Goal: Task Accomplishment & Management: Use online tool/utility

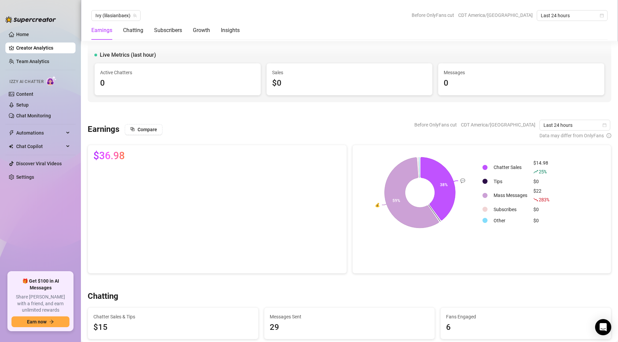
scroll to position [591, 0]
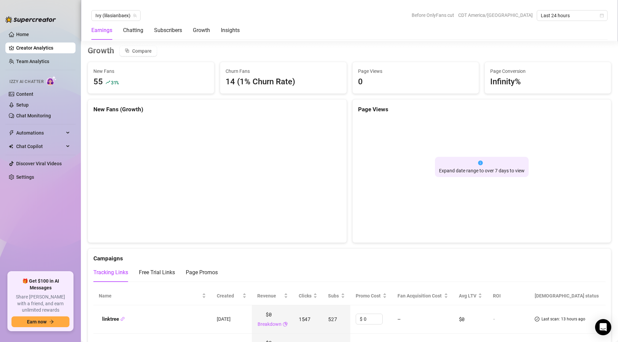
click at [33, 50] on link "Creator Analytics" at bounding box center [43, 48] width 54 height 11
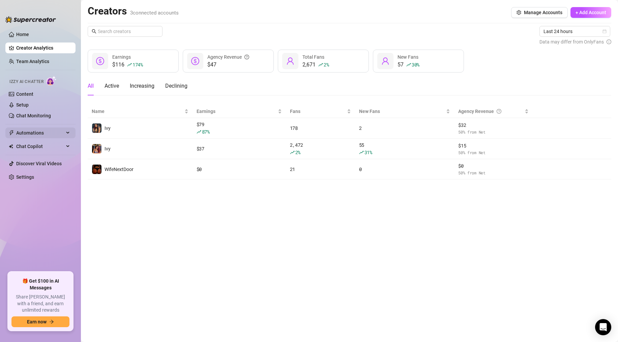
click at [35, 135] on span "Automations" at bounding box center [40, 133] width 48 height 11
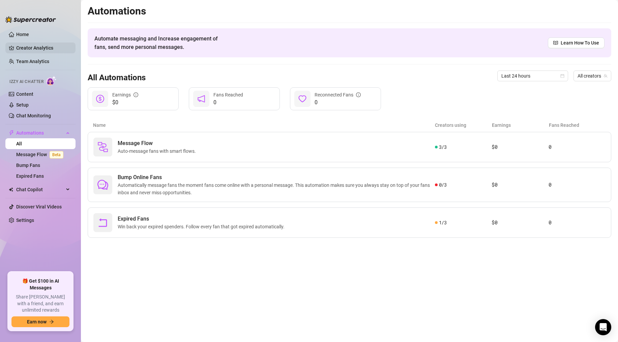
click at [43, 49] on link "Creator Analytics" at bounding box center [43, 48] width 54 height 11
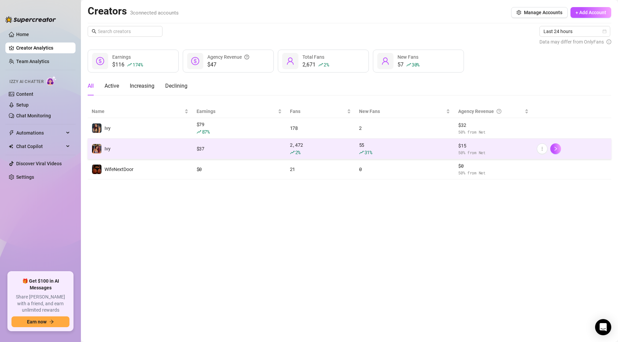
click at [181, 146] on td "Ivy" at bounding box center [140, 149] width 105 height 21
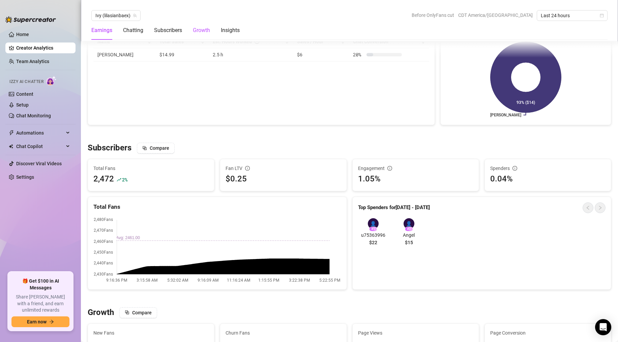
click at [200, 27] on div "Growth" at bounding box center [201, 30] width 17 height 8
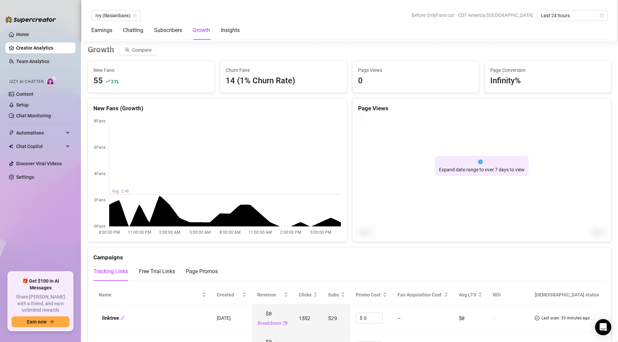
scroll to position [592, 0]
click at [60, 135] on span "Automations" at bounding box center [40, 133] width 48 height 11
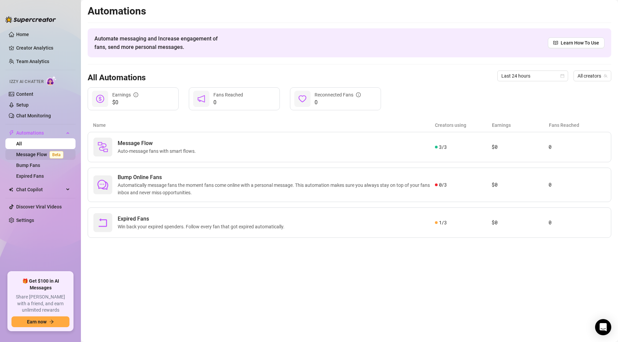
click at [59, 152] on link "Message Flow Beta" at bounding box center [41, 154] width 50 height 5
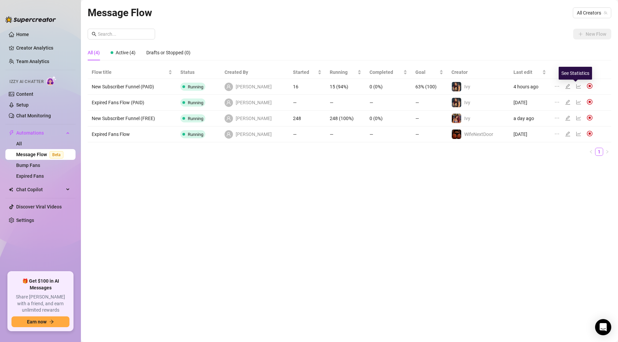
click at [577, 86] on icon "line-chart" at bounding box center [579, 86] width 5 height 4
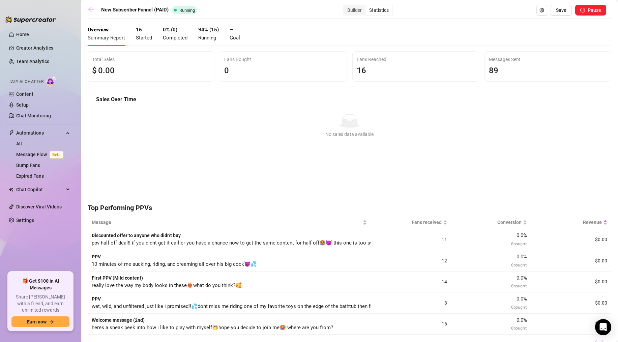
click at [95, 11] on link at bounding box center [93, 10] width 10 height 8
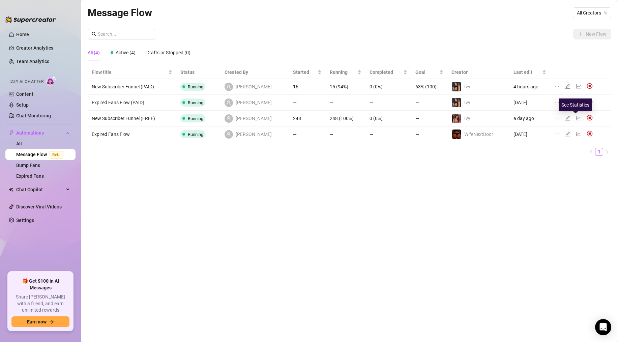
click at [577, 118] on icon "line-chart" at bounding box center [579, 118] width 5 height 4
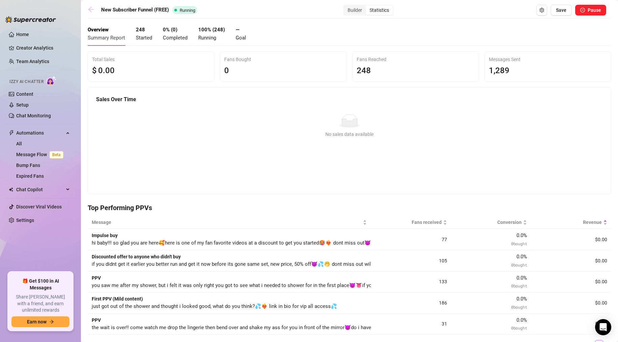
click at [93, 11] on icon "arrow-left" at bounding box center [91, 9] width 7 height 7
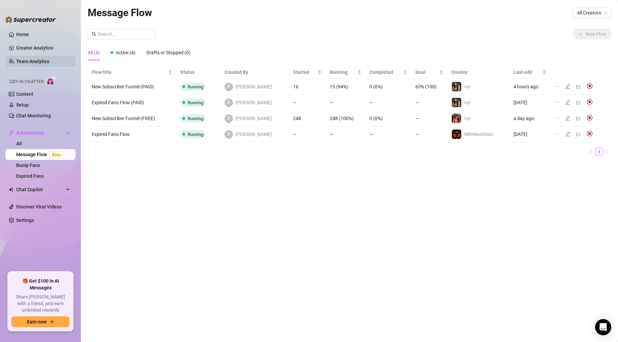
click at [48, 61] on link "Team Analytics" at bounding box center [32, 61] width 33 height 5
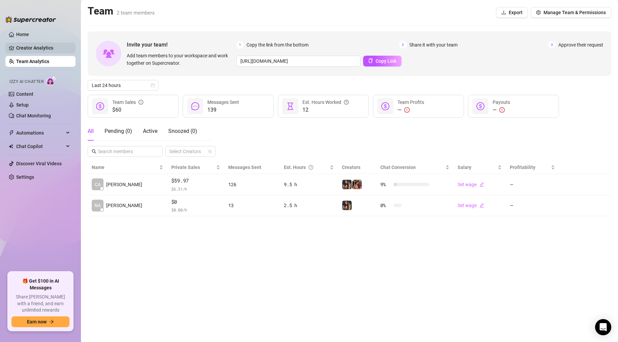
click at [46, 46] on link "Creator Analytics" at bounding box center [43, 48] width 54 height 11
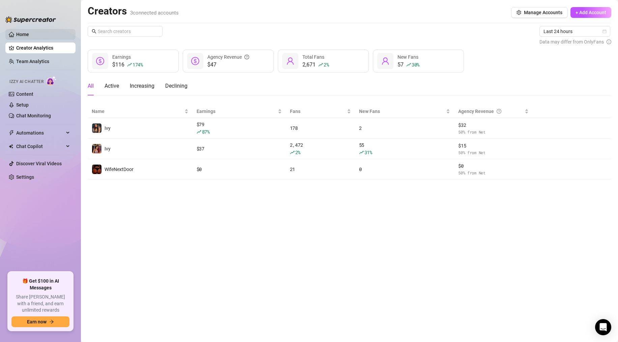
click at [29, 32] on link "Home" at bounding box center [22, 34] width 13 height 5
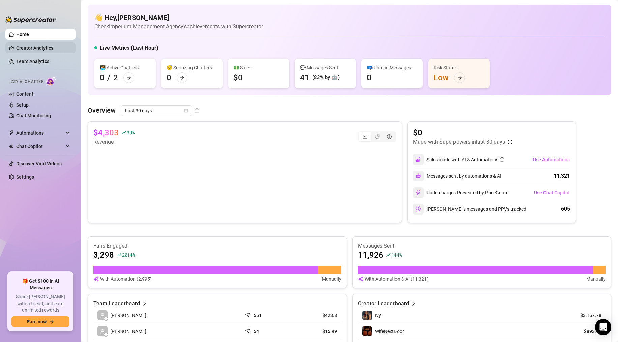
click at [36, 44] on link "Creator Analytics" at bounding box center [43, 48] width 54 height 11
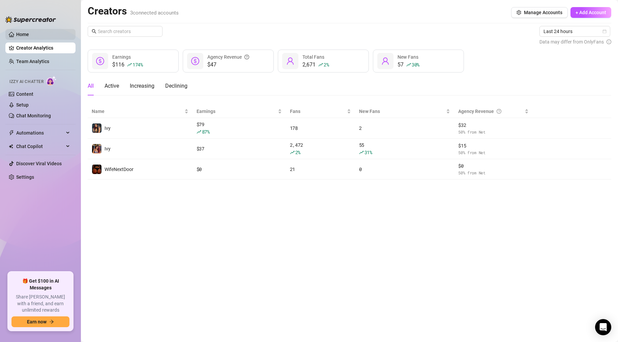
click at [29, 32] on link "Home" at bounding box center [22, 34] width 13 height 5
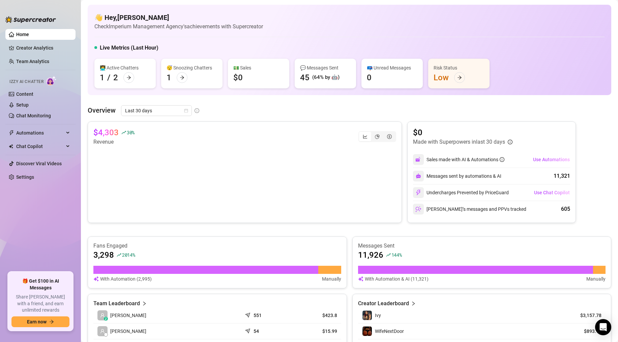
click at [45, 54] on ul "Home Creator Analytics Team Analytics Izzy AI Chatter Content Setup Chat Monito…" at bounding box center [40, 147] width 70 height 243
click at [45, 50] on link "Creator Analytics" at bounding box center [43, 48] width 54 height 11
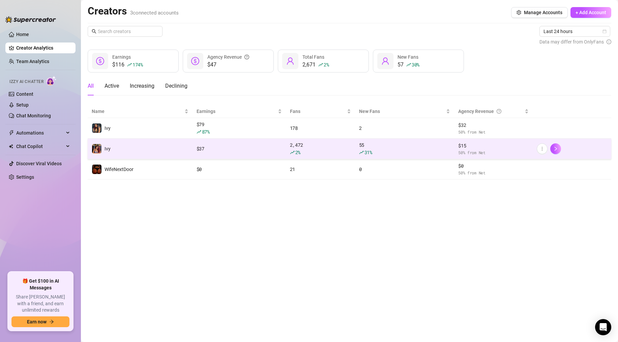
click at [311, 143] on div "2,472 2 %" at bounding box center [320, 148] width 61 height 15
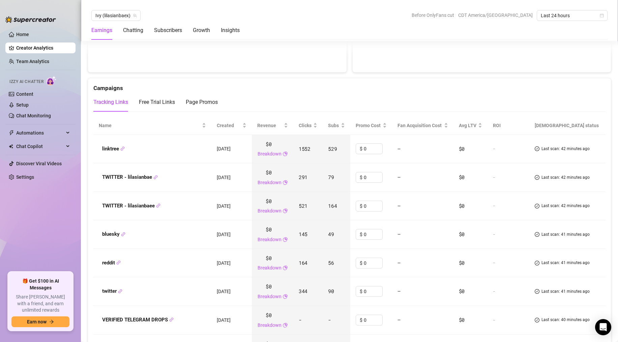
scroll to position [776, 0]
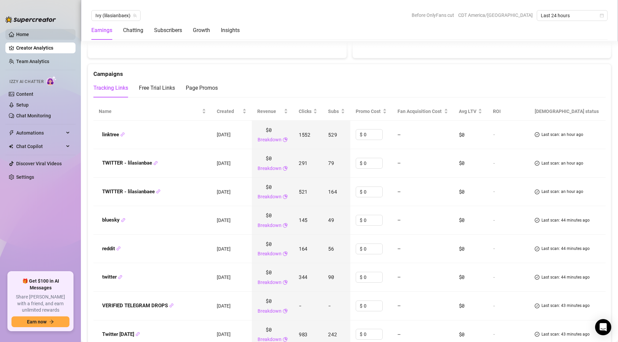
click at [27, 34] on link "Home" at bounding box center [22, 34] width 13 height 5
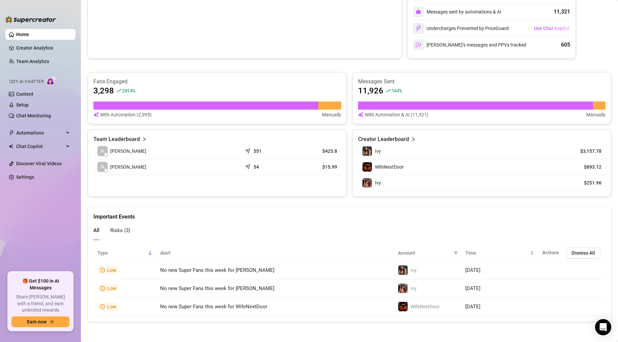
scroll to position [164, 0]
click at [28, 46] on link "Creator Analytics" at bounding box center [43, 48] width 54 height 11
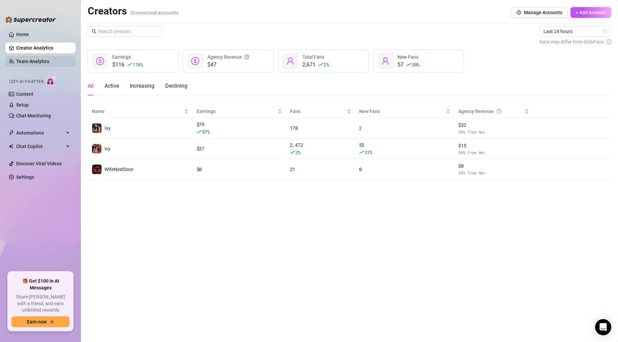
click at [28, 59] on link "Team Analytics" at bounding box center [32, 61] width 33 height 5
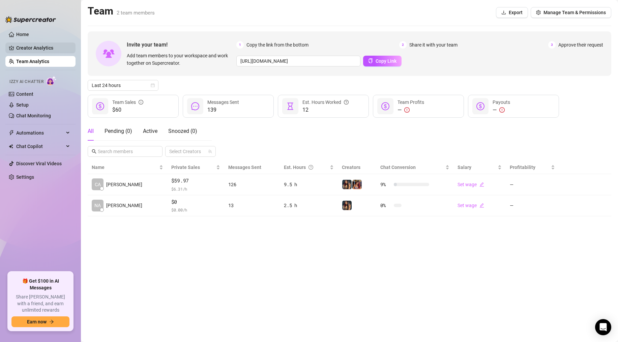
click at [31, 51] on link "Creator Analytics" at bounding box center [43, 48] width 54 height 11
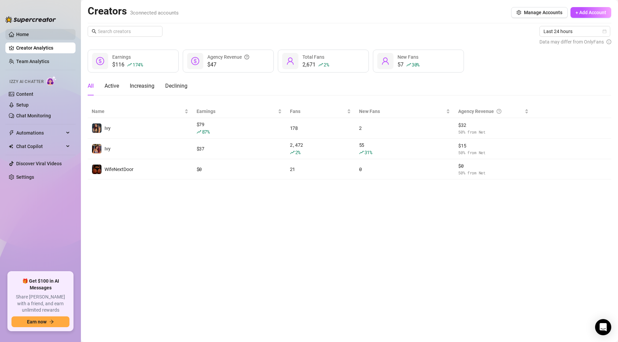
click at [29, 37] on link "Home" at bounding box center [22, 34] width 13 height 5
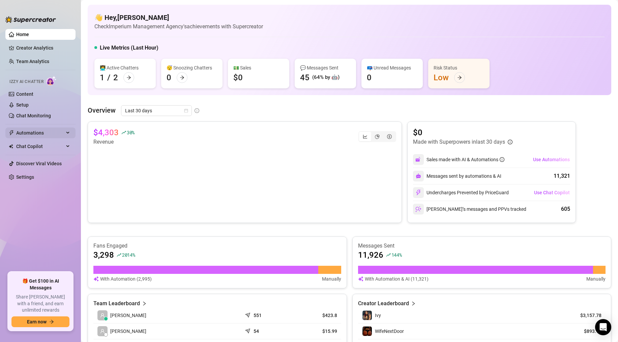
click at [35, 137] on span "Automations" at bounding box center [40, 133] width 48 height 11
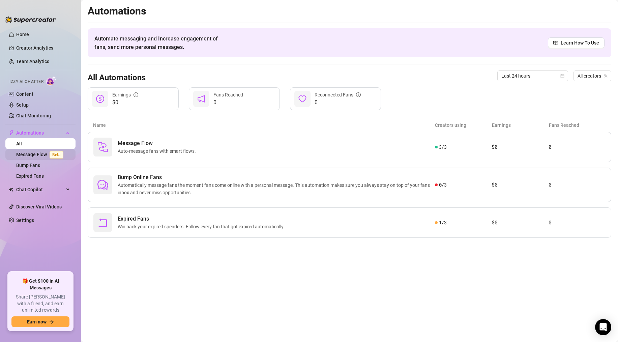
click at [41, 157] on link "Message Flow Beta" at bounding box center [41, 154] width 50 height 5
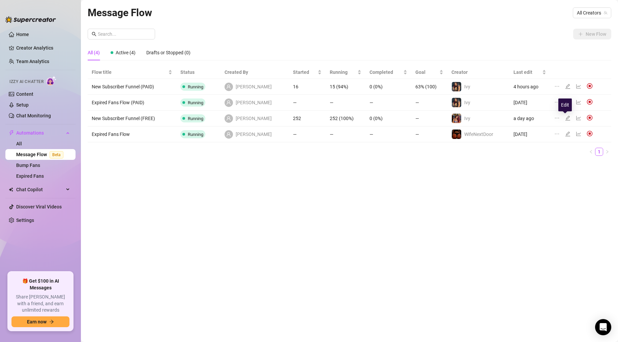
click at [567, 119] on icon "edit" at bounding box center [567, 117] width 5 height 5
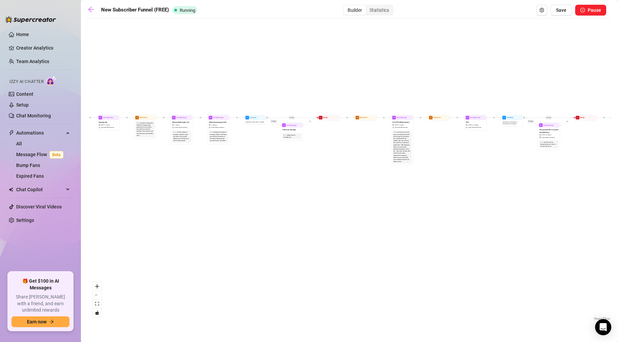
drag, startPoint x: 112, startPoint y: 173, endPoint x: 160, endPoint y: 188, distance: 49.9
click at [159, 188] on div "If True If True If True If False If False If False If True If False Send Messag…" at bounding box center [350, 172] width 524 height 300
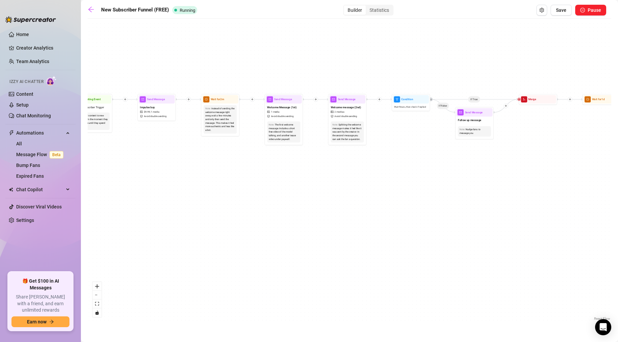
drag, startPoint x: 156, startPoint y: 165, endPoint x: 186, endPoint y: 183, distance: 34.8
click at [186, 183] on div "If True If True If True If False If False If False If True If False Send Messag…" at bounding box center [350, 172] width 524 height 300
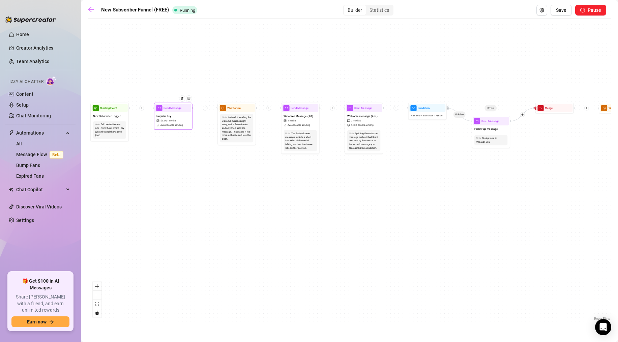
click at [177, 106] on div at bounding box center [183, 101] width 17 height 20
type textarea "hi baby!!! so glad you are here🥰here is one of my fan favorite videos at a disc…"
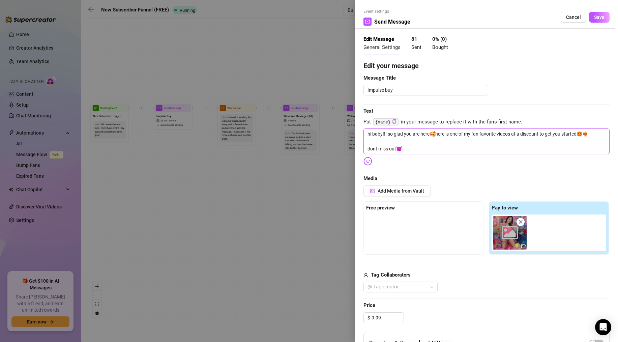
drag, startPoint x: 408, startPoint y: 149, endPoint x: 365, endPoint y: 131, distance: 46.7
click at [365, 131] on textarea "hi baby!!! so glad you are here🥰here is one of my fan favorite videos at a disc…" at bounding box center [487, 142] width 246 height 26
click at [569, 15] on span "Cancel" at bounding box center [573, 17] width 15 height 5
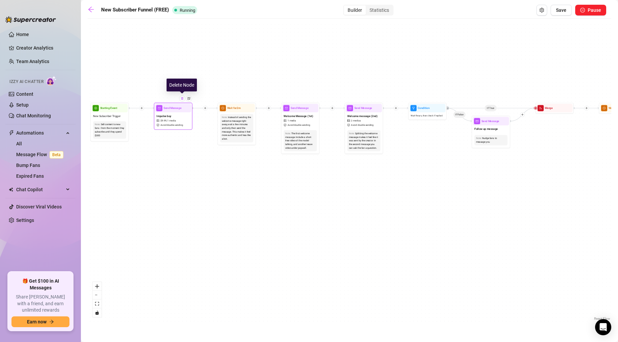
click at [182, 100] on div at bounding box center [182, 98] width 6 height 6
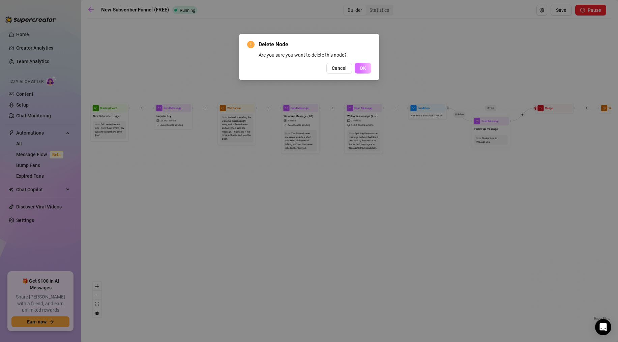
click at [360, 69] on span "OK" at bounding box center [363, 67] width 6 height 5
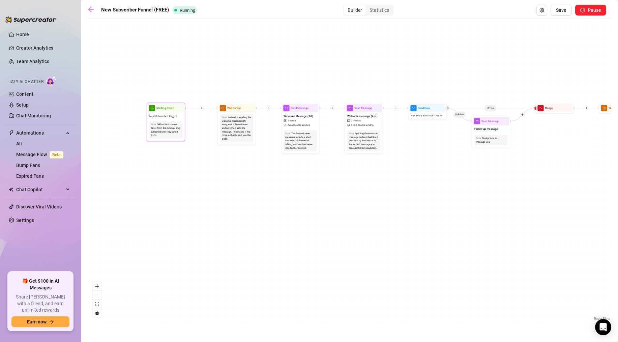
drag, startPoint x: 113, startPoint y: 110, endPoint x: 169, endPoint y: 110, distance: 56.7
click at [169, 110] on span "Starting Event" at bounding box center [165, 108] width 17 height 4
drag, startPoint x: 169, startPoint y: 110, endPoint x: 173, endPoint y: 109, distance: 3.4
click at [173, 109] on span "Starting Event" at bounding box center [168, 108] width 17 height 4
click at [173, 110] on span "Starting Event" at bounding box center [168, 108] width 17 height 4
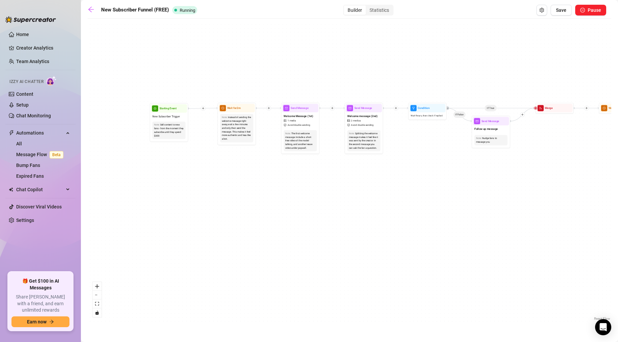
click at [191, 167] on div "If True If True If True If False If False If False If True If False Merge Merge…" at bounding box center [350, 172] width 524 height 300
click at [174, 109] on span "Starting Event" at bounding box center [168, 108] width 17 height 4
click at [211, 169] on div "If True If True If True If False If False If False If True If False Merge Merge…" at bounding box center [350, 172] width 524 height 300
click at [561, 17] on div "New Subscriber Funnel (FREE) Running Builder Statistics Save Pause If True If T…" at bounding box center [350, 163] width 524 height 317
click at [561, 11] on span "Save" at bounding box center [561, 9] width 10 height 5
